Goal: Task Accomplishment & Management: Manage account settings

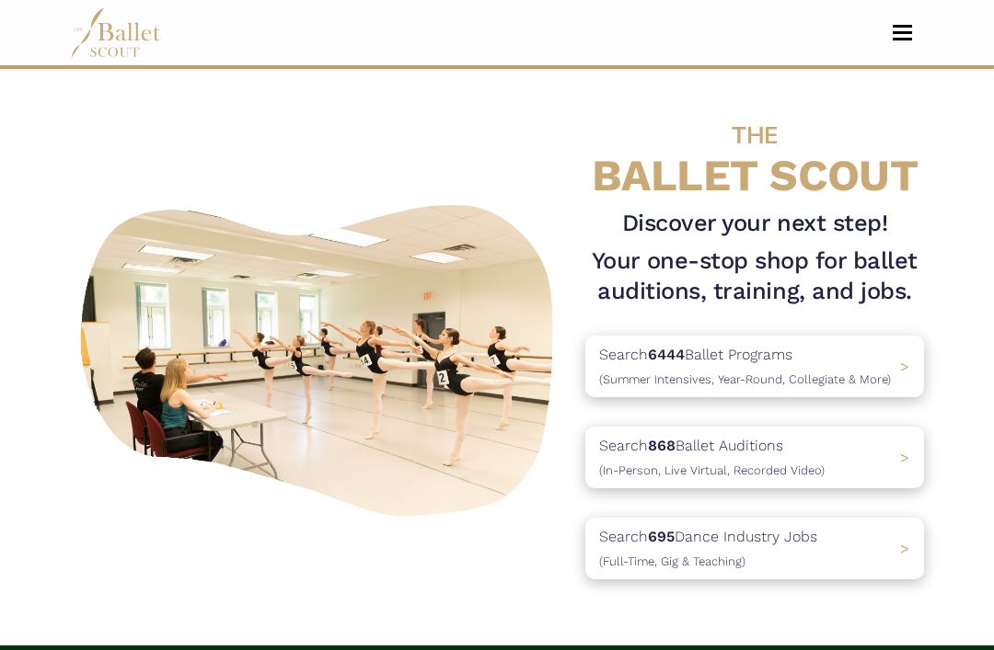
click at [898, 28] on button "Toggle navigation" at bounding box center [901, 32] width 43 height 17
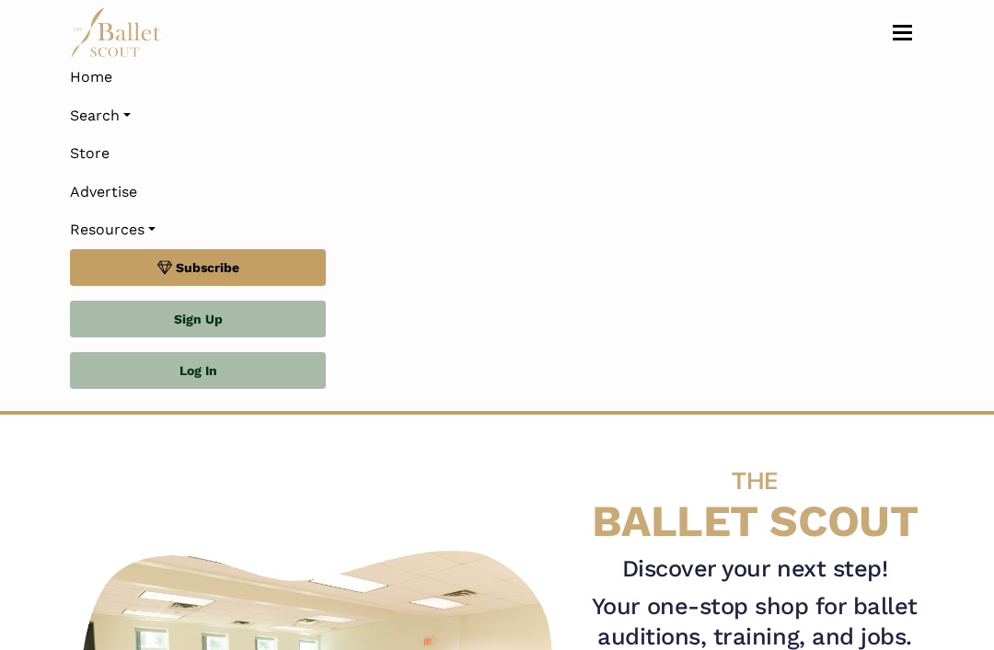
click at [268, 334] on link "Sign Up" at bounding box center [198, 319] width 256 height 37
click at [257, 370] on link "Log In" at bounding box center [198, 370] width 256 height 37
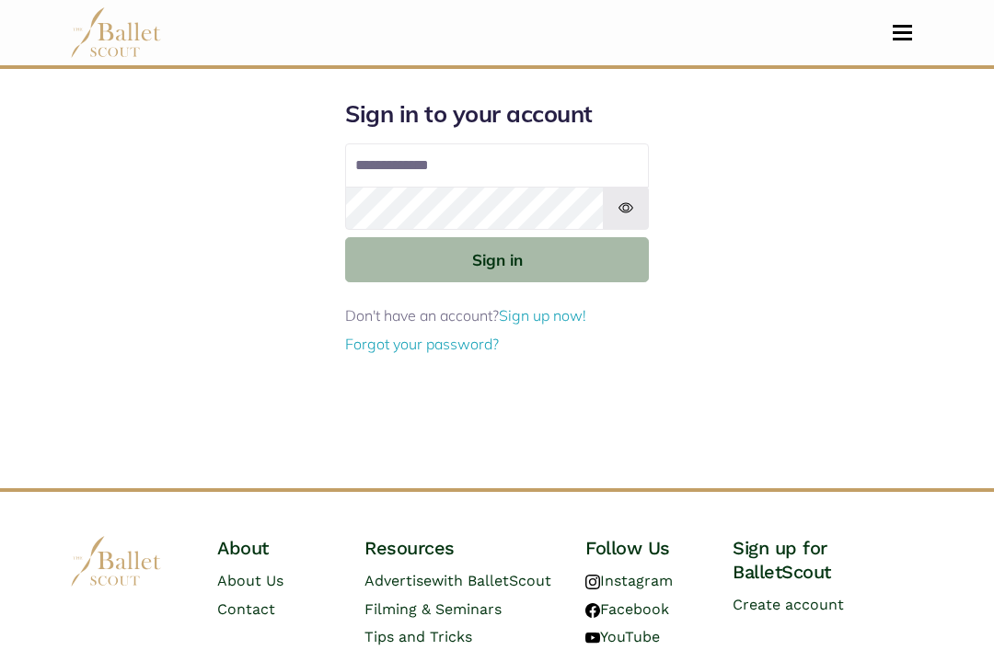
click at [518, 167] on input "Email address" at bounding box center [497, 166] width 304 height 44
type input "**********"
click at [497, 258] on button "Sign in" at bounding box center [497, 259] width 304 height 45
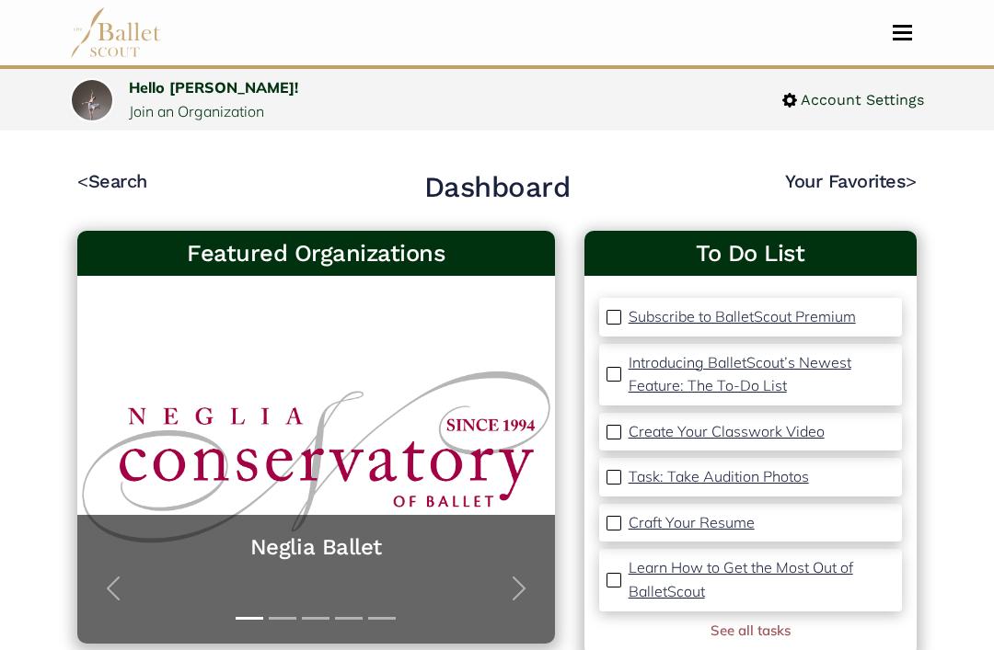
click at [620, 374] on img at bounding box center [613, 374] width 15 height 15
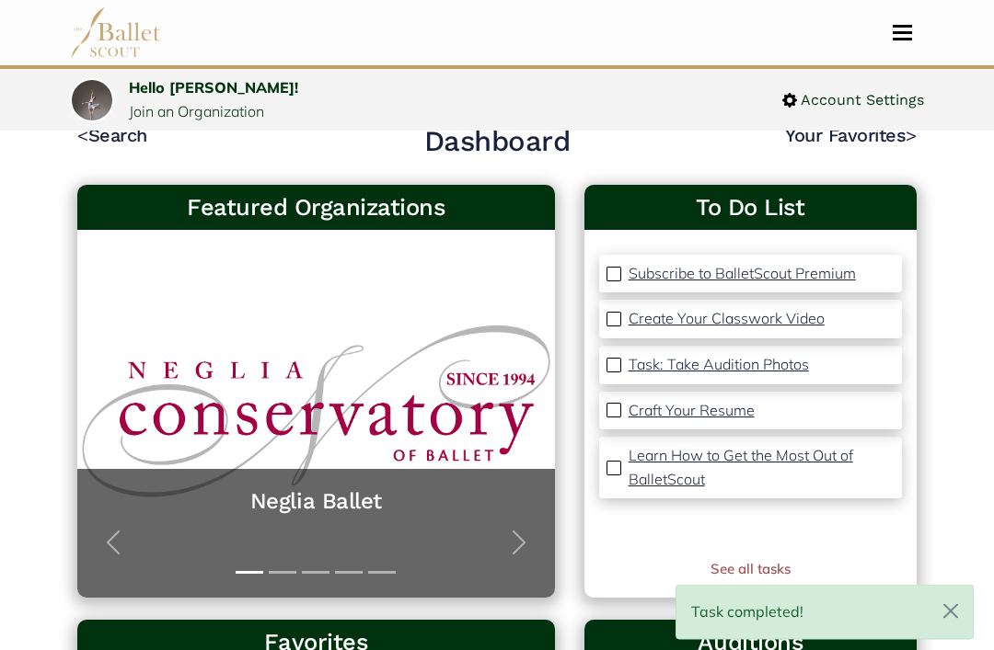
scroll to position [46, 0]
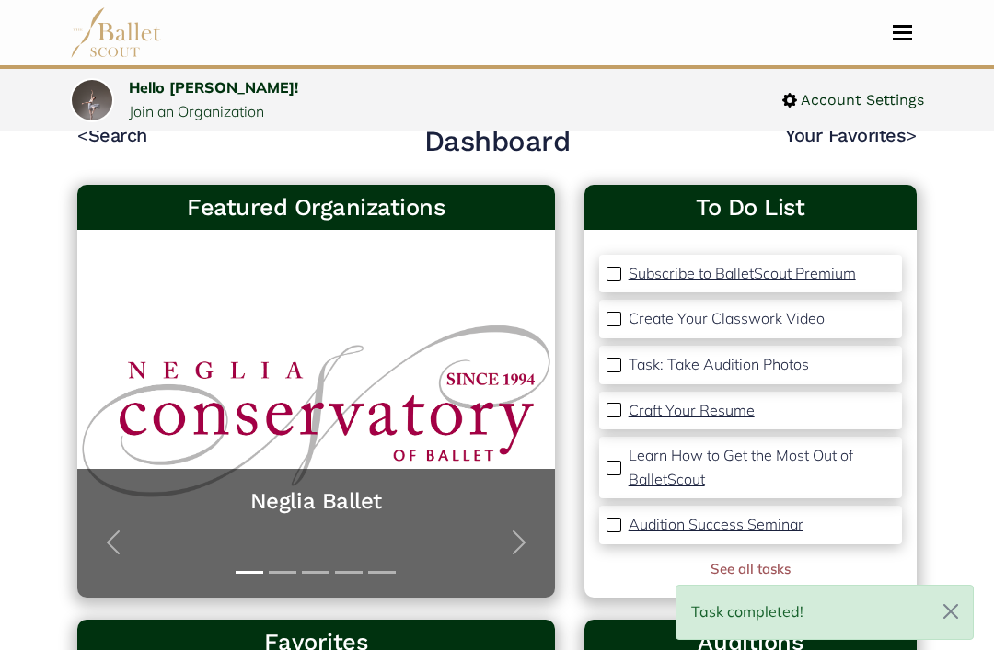
click at [761, 569] on link "See all tasks" at bounding box center [750, 568] width 80 height 17
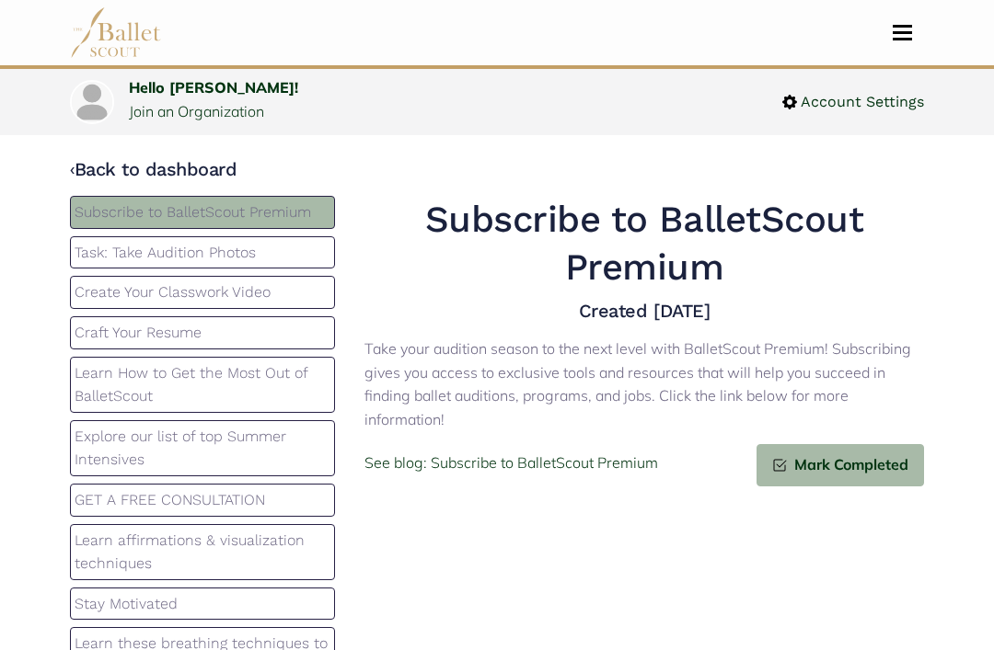
click at [903, 40] on span "Toggle navigation" at bounding box center [901, 39] width 19 height 3
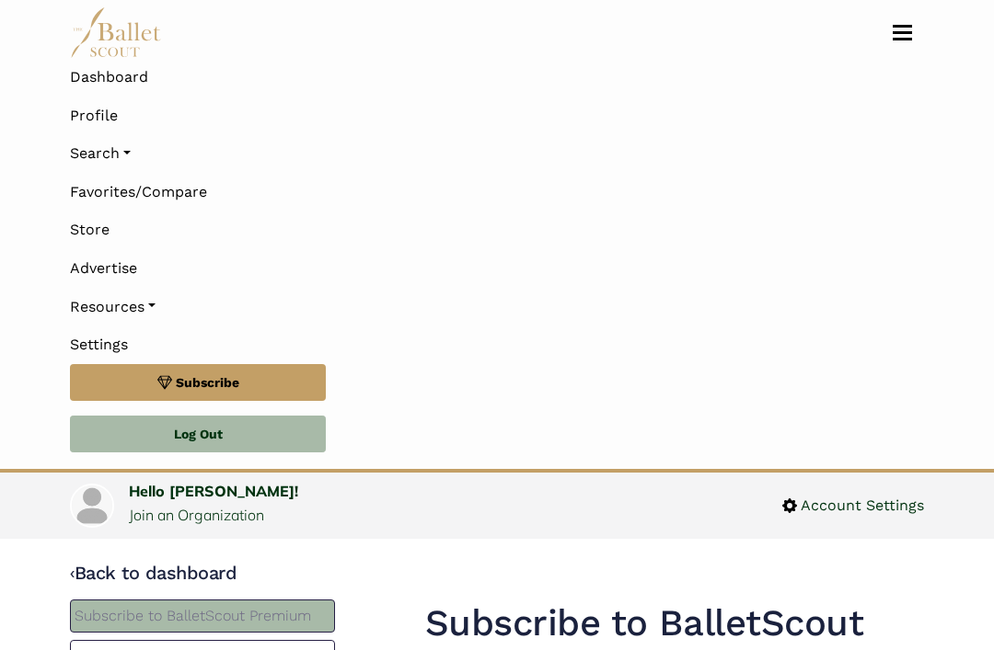
click at [909, 36] on button "Toggle navigation" at bounding box center [901, 32] width 43 height 17
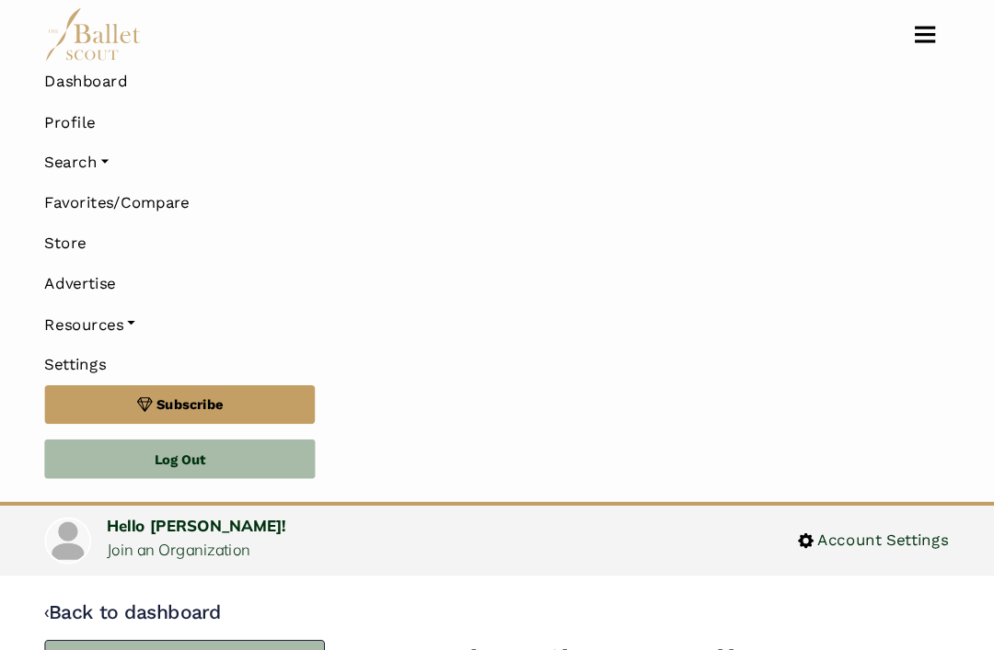
click at [89, 228] on link "Store" at bounding box center [497, 230] width 854 height 39
click at [113, 153] on link "Search" at bounding box center [497, 153] width 854 height 39
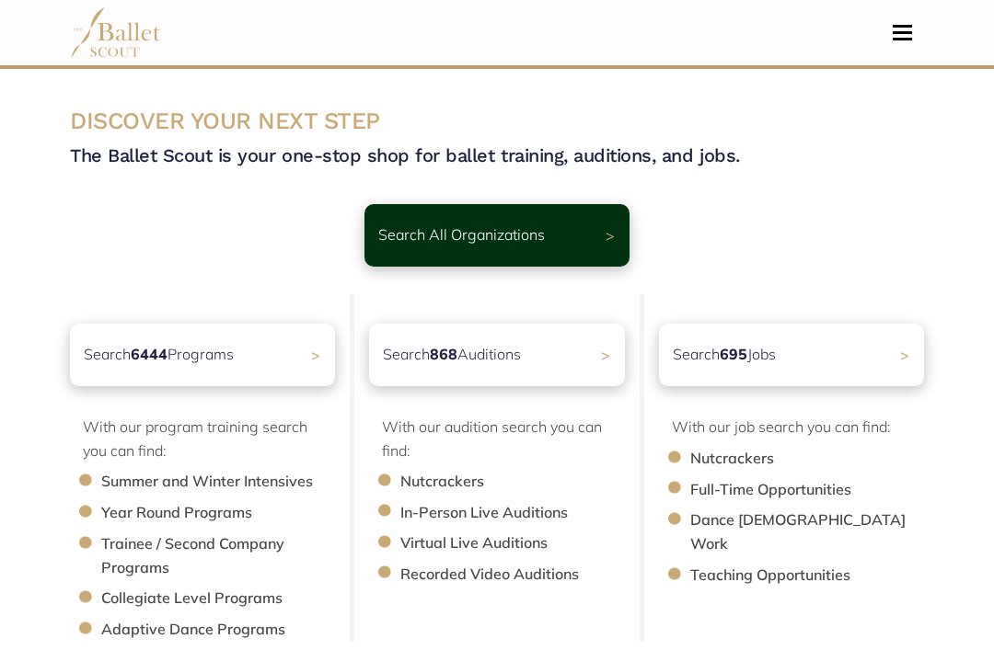
click at [742, 436] on p "With our job search you can find:" at bounding box center [798, 428] width 252 height 24
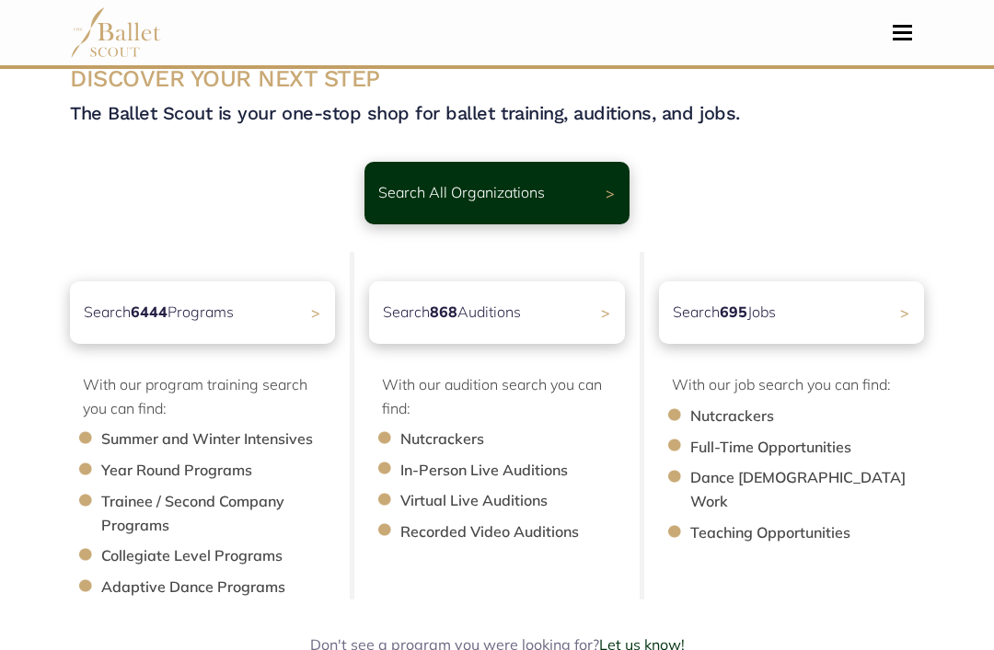
click at [880, 316] on div "Search 695 Jobs >" at bounding box center [791, 313] width 265 height 63
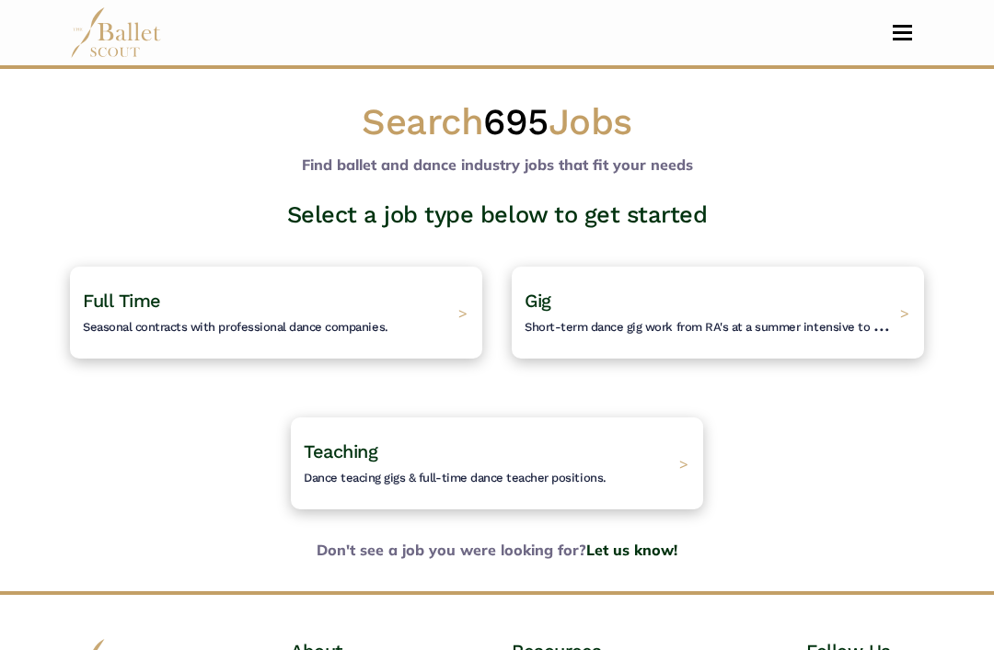
click at [837, 327] on span "Short-term dance gig work from RA's at a summer intensive to Nutcracker guestin…" at bounding box center [758, 325] width 469 height 22
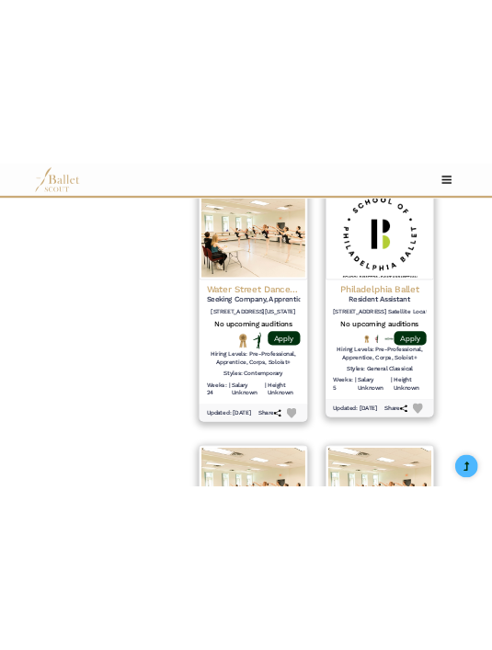
scroll to position [3267, 0]
